Goal: Task Accomplishment & Management: Use online tool/utility

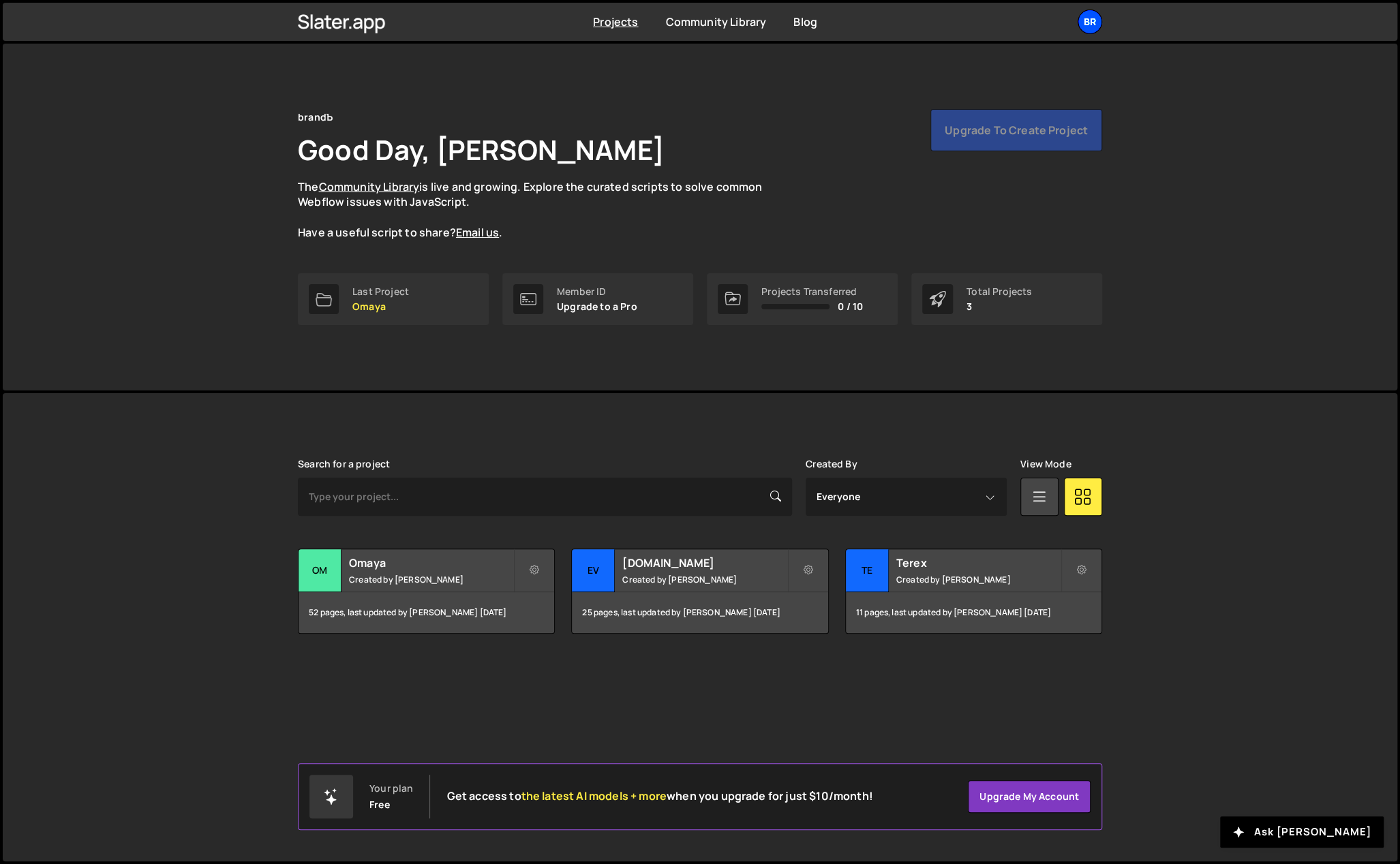
click at [1094, 17] on div "br" at bounding box center [1090, 22] width 25 height 25
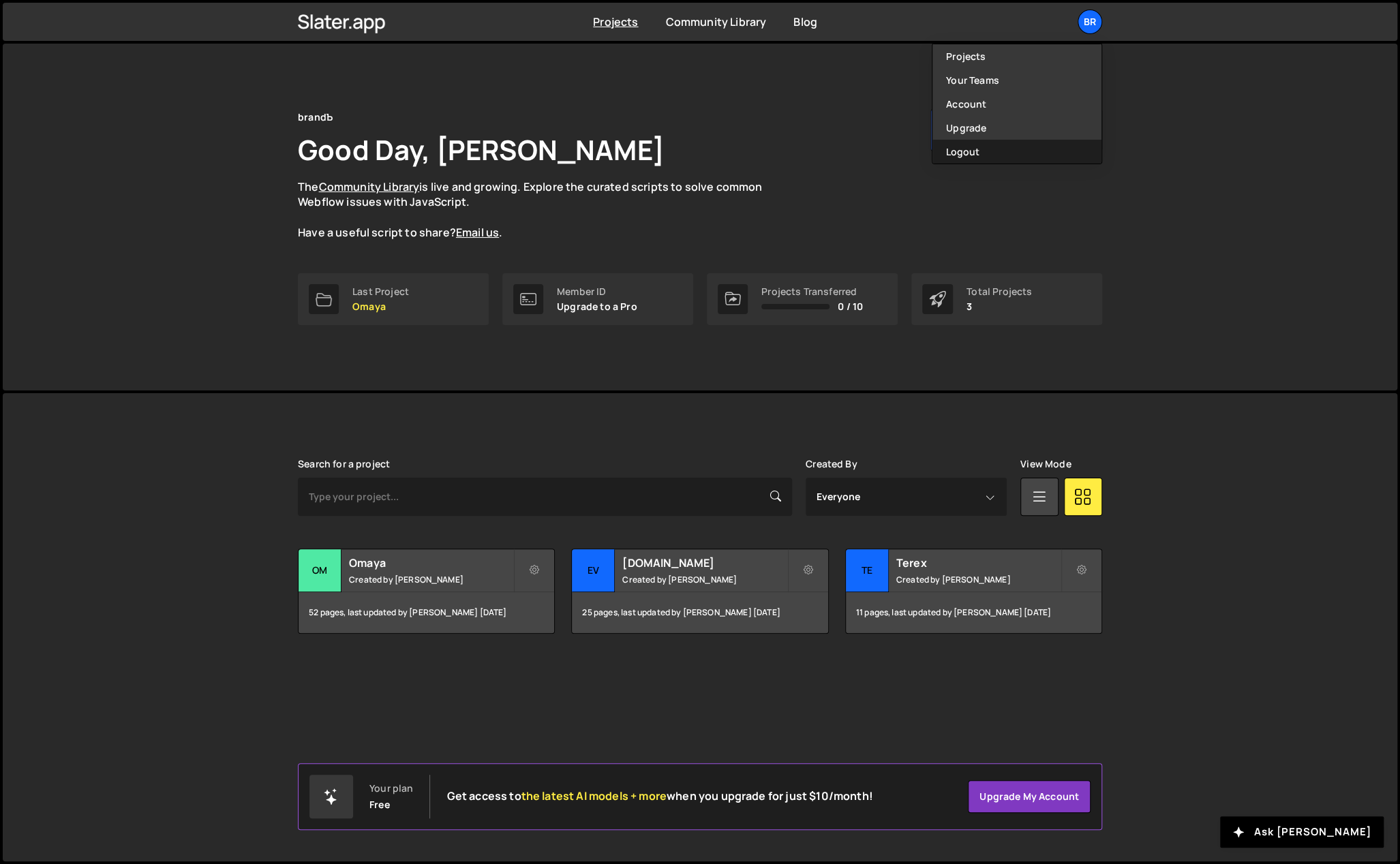
click at [1014, 150] on button "Logout" at bounding box center [1016, 151] width 169 height 24
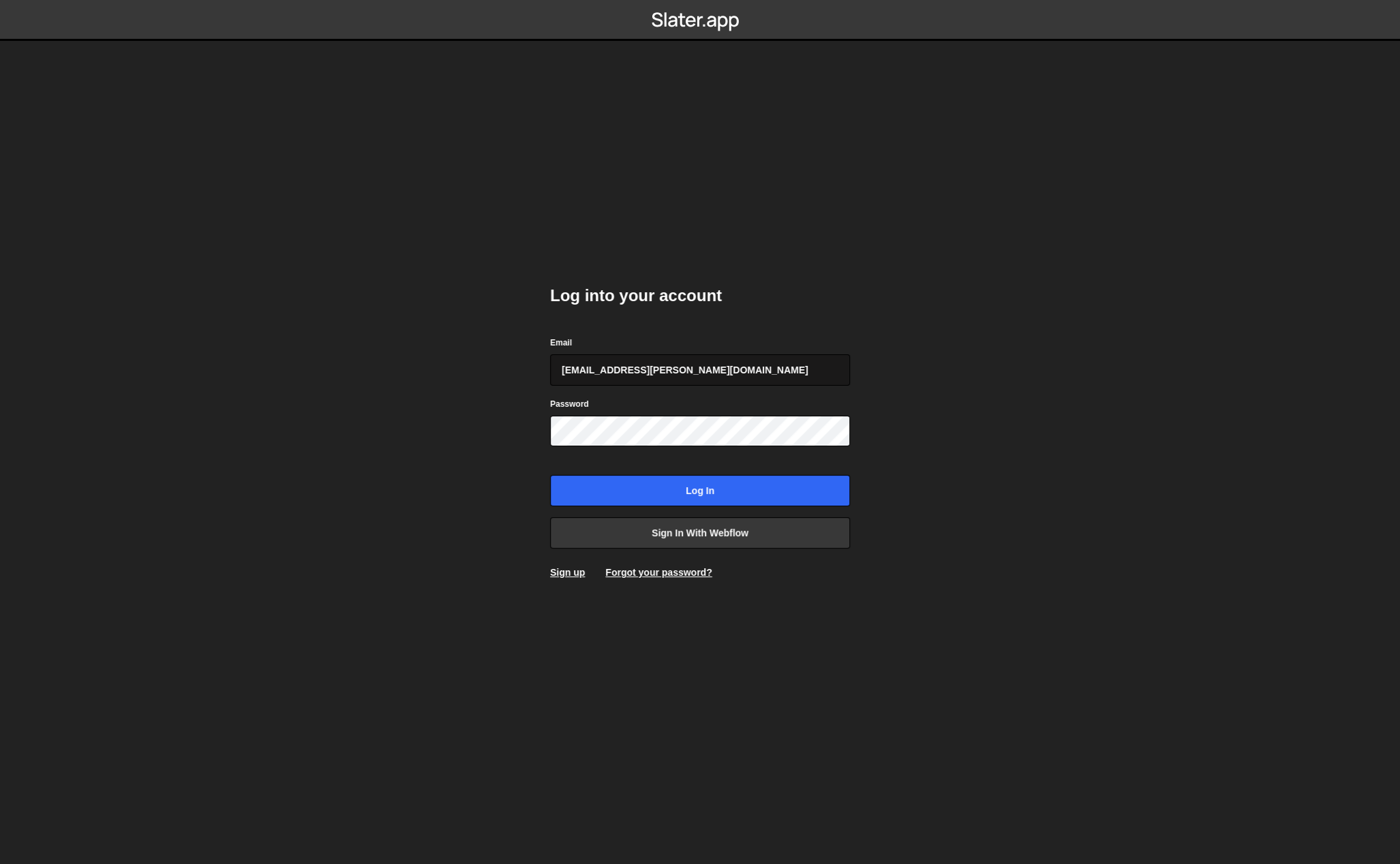
click at [672, 376] on input "[EMAIL_ADDRESS][PERSON_NAME][DOMAIN_NAME]" at bounding box center [699, 370] width 300 height 32
type input "[EMAIL_ADDRESS][DOMAIN_NAME]"
click at [680, 483] on input "Log in" at bounding box center [699, 490] width 300 height 32
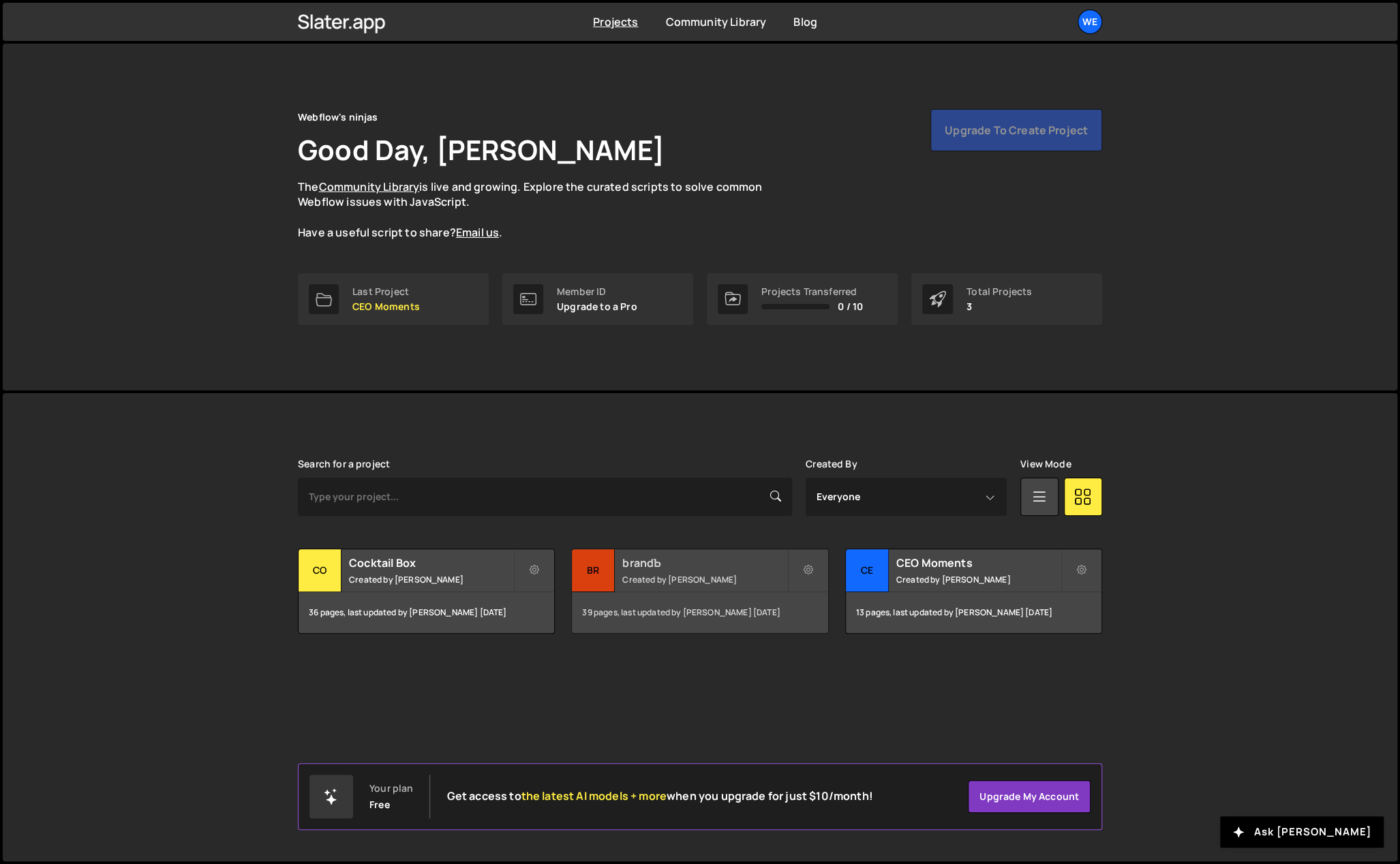
click at [659, 575] on small "Created by [PERSON_NAME]" at bounding box center [704, 579] width 164 height 12
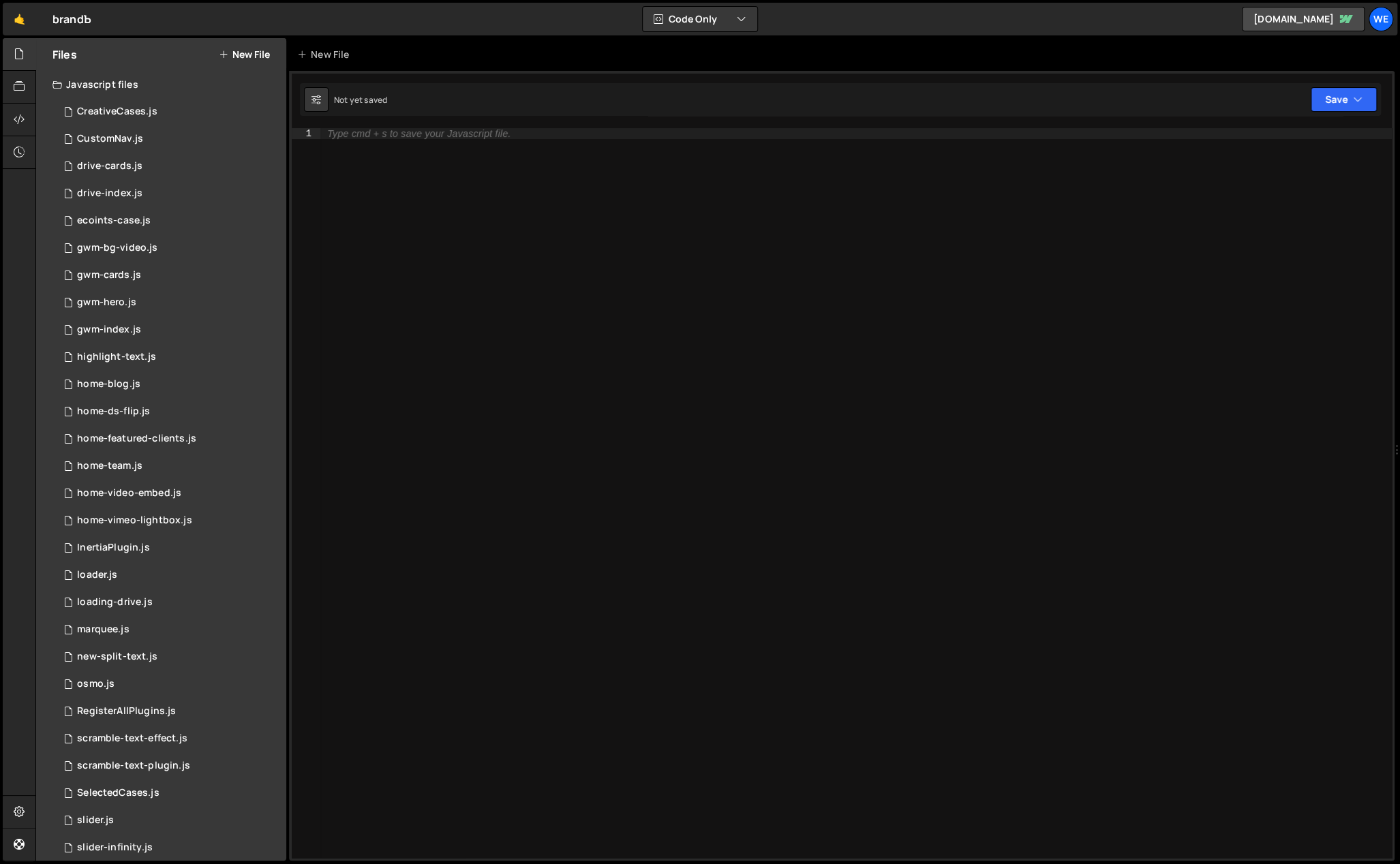
click at [536, 362] on div "Type cmd + s to save your Javascript file." at bounding box center [856, 505] width 1072 height 753
click at [447, 499] on div "Type cmd + s to save your Javascript file." at bounding box center [856, 505] width 1072 height 753
click at [129, 468] on div "home-team.js" at bounding box center [110, 466] width 65 height 12
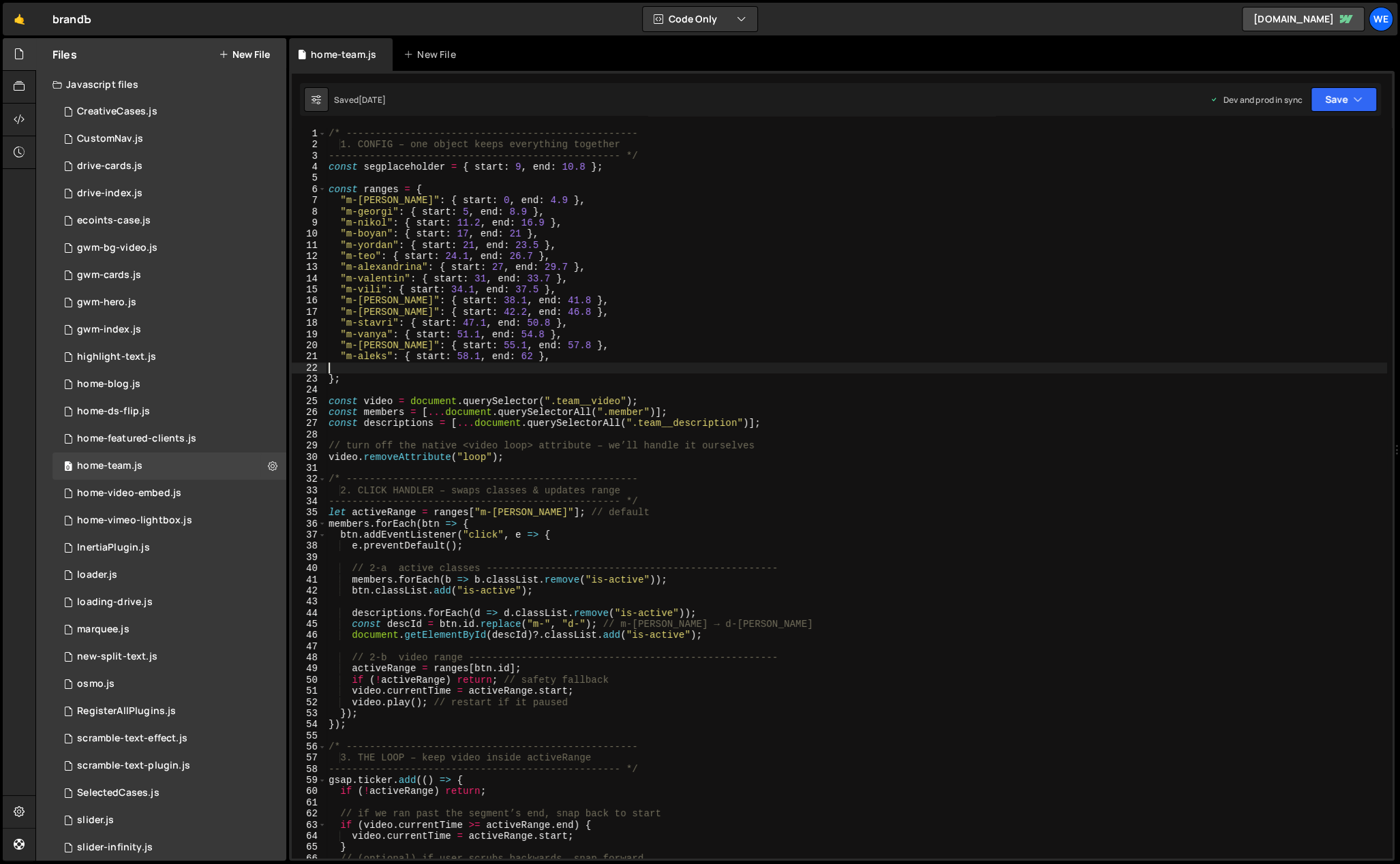
click at [936, 367] on div "/* -------------------------------------------------- 1. CONFIG – one object ke…" at bounding box center [855, 505] width 1061 height 753
click at [882, 302] on div "/* -------------------------------------------------- 1. CONFIG – one object ke…" at bounding box center [855, 505] width 1061 height 753
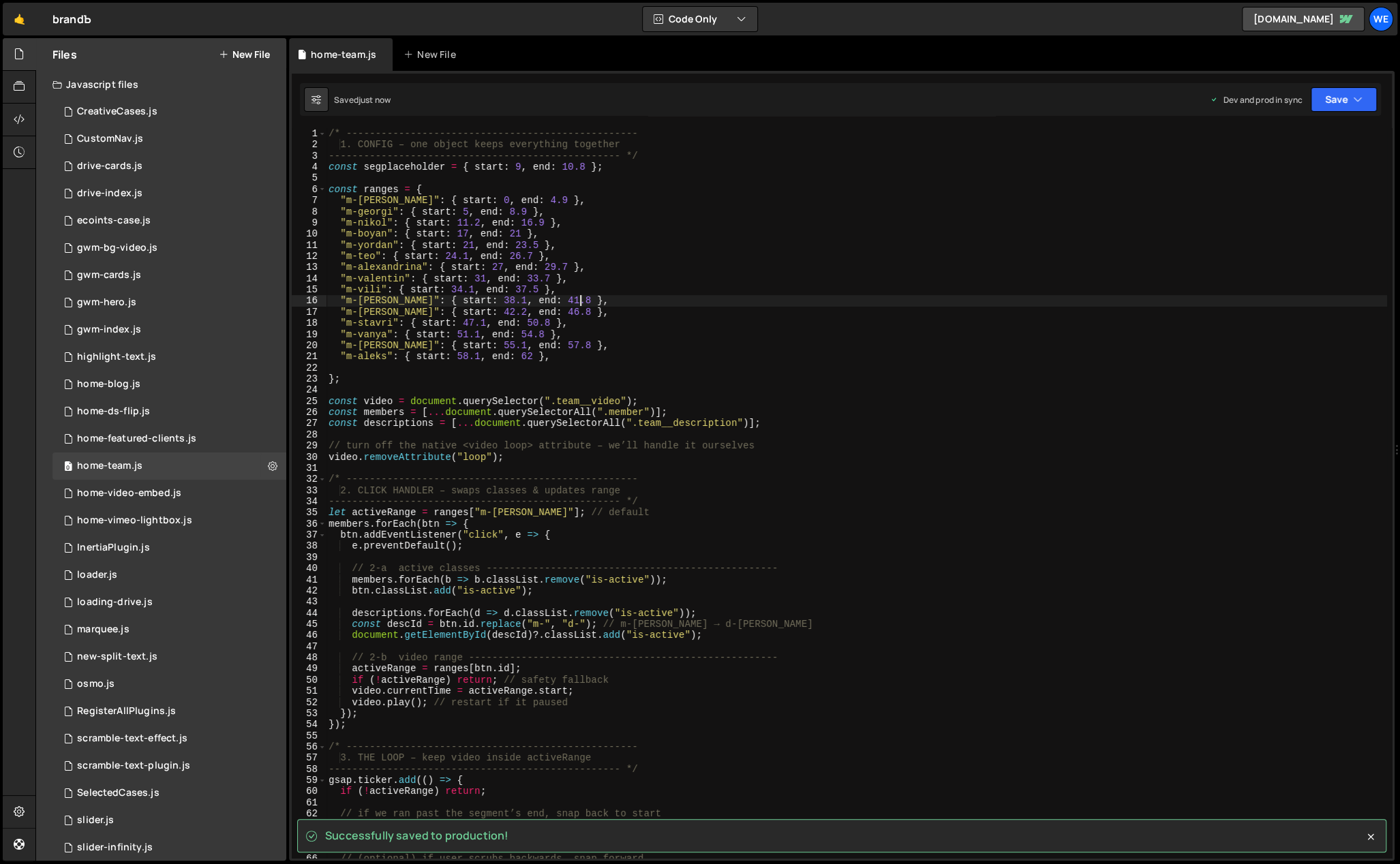
click at [1078, 258] on div "/* -------------------------------------------------- 1. CONFIG – one object ke…" at bounding box center [855, 505] width 1061 height 753
type textarea ""m-teo": { start: 24.1, end: 26.7 },"
